Goal: Find specific page/section: Find specific page/section

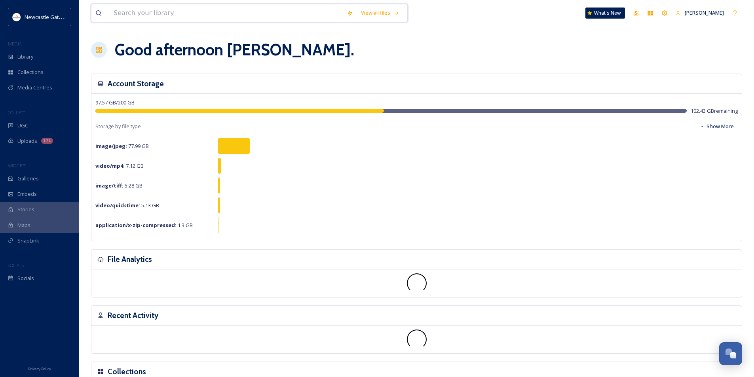
click at [143, 6] on input at bounding box center [226, 12] width 233 height 17
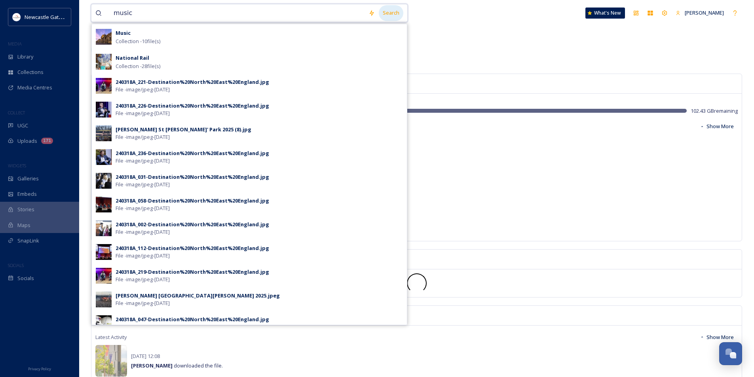
type input "music"
click at [398, 11] on div "Search" at bounding box center [391, 12] width 25 height 15
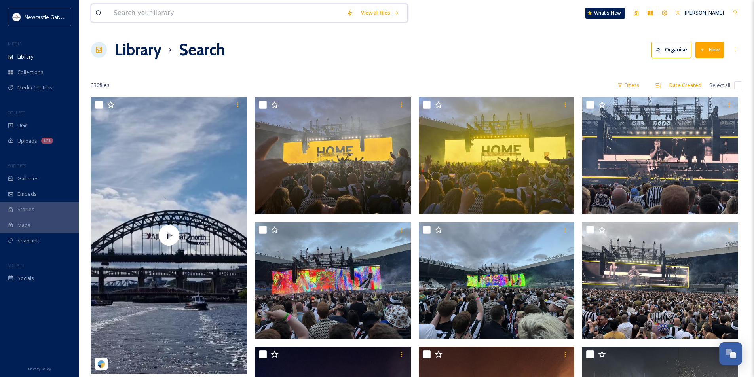
click at [150, 10] on input at bounding box center [226, 12] width 233 height 17
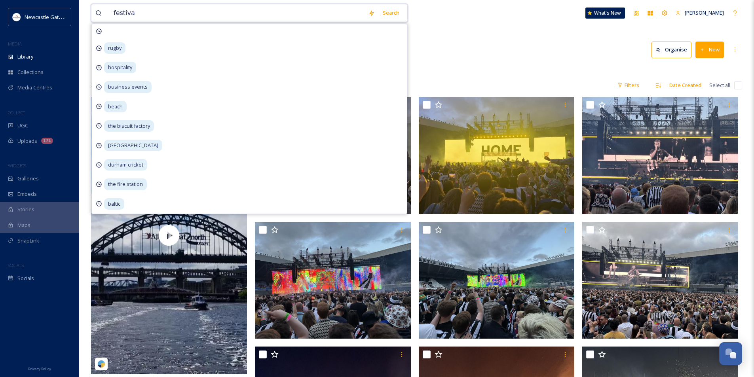
type input "festival"
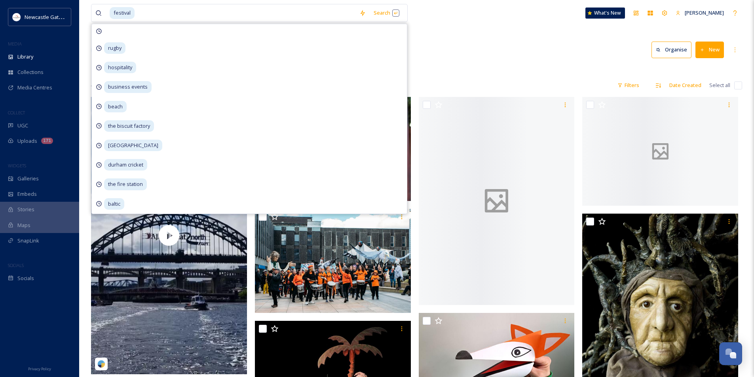
click at [508, 23] on div "festival Search rugby hospitality business events beach the biscuit factory [GE…" at bounding box center [417, 13] width 652 height 26
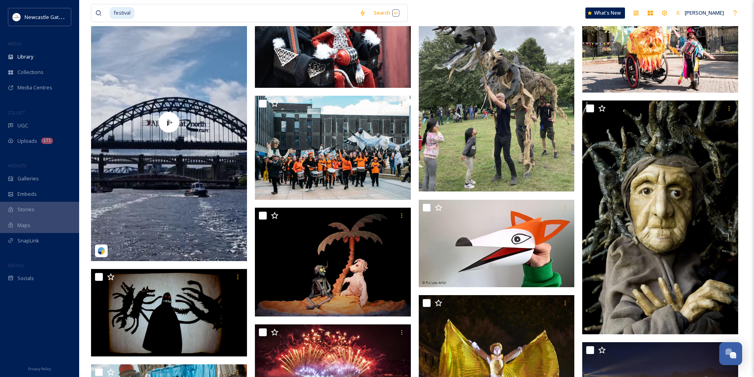
scroll to position [158, 0]
